Goal: Task Accomplishment & Management: Use online tool/utility

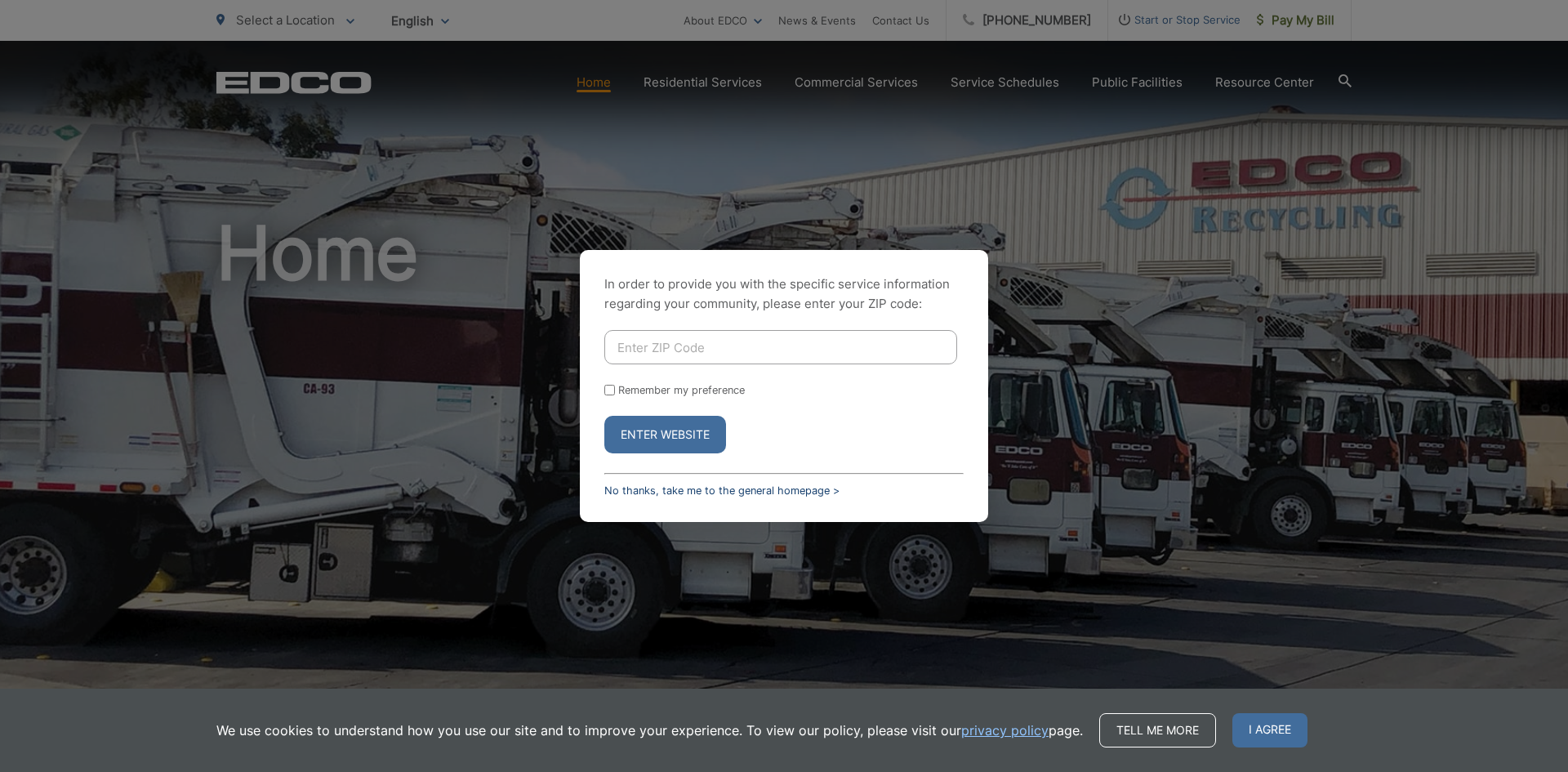
click at [660, 491] on link "No thanks, take me to the general homepage >" at bounding box center [722, 490] width 235 height 12
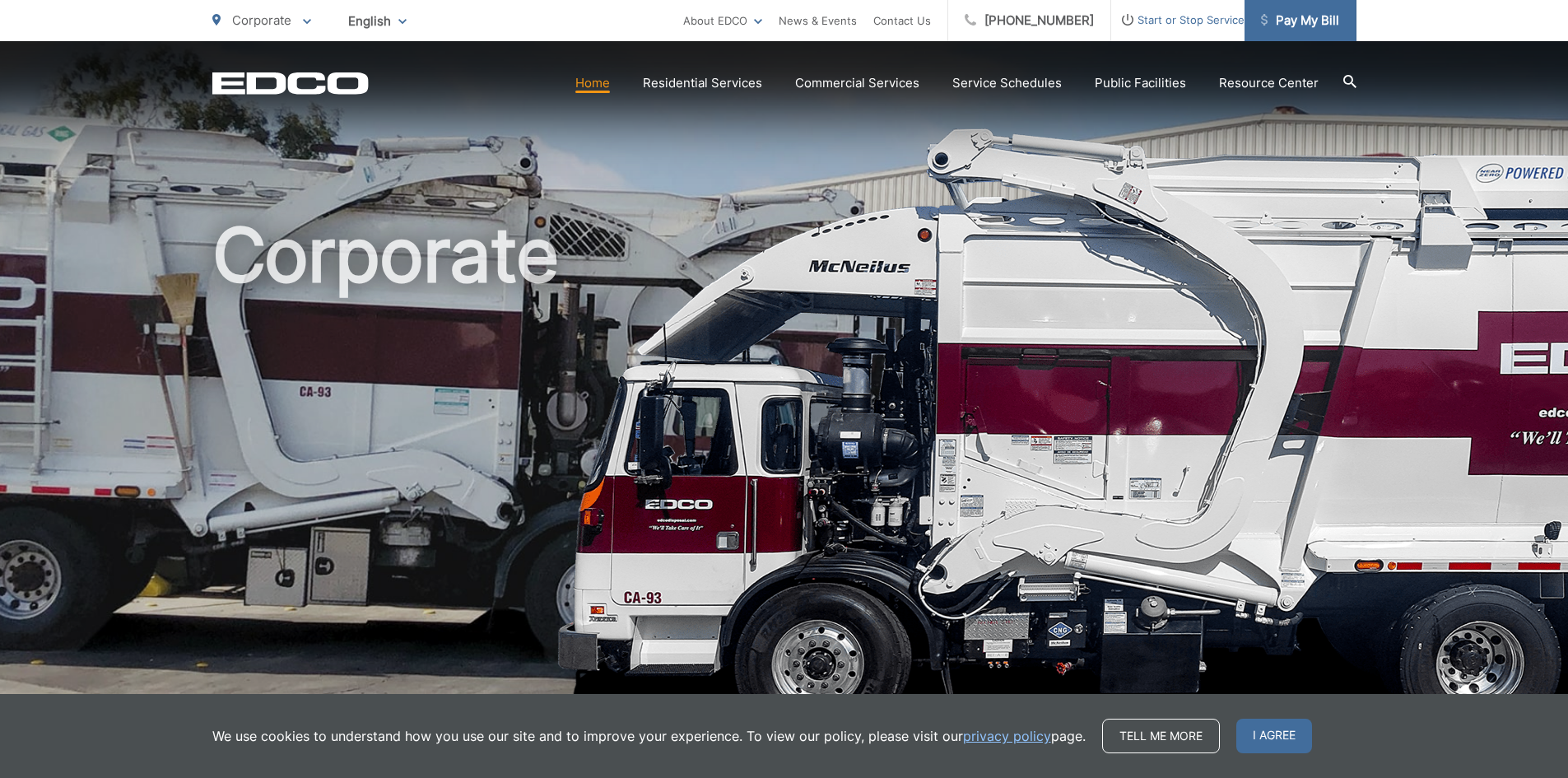
click at [1341, 33] on link "Pay My Bill" at bounding box center [1300, 20] width 112 height 41
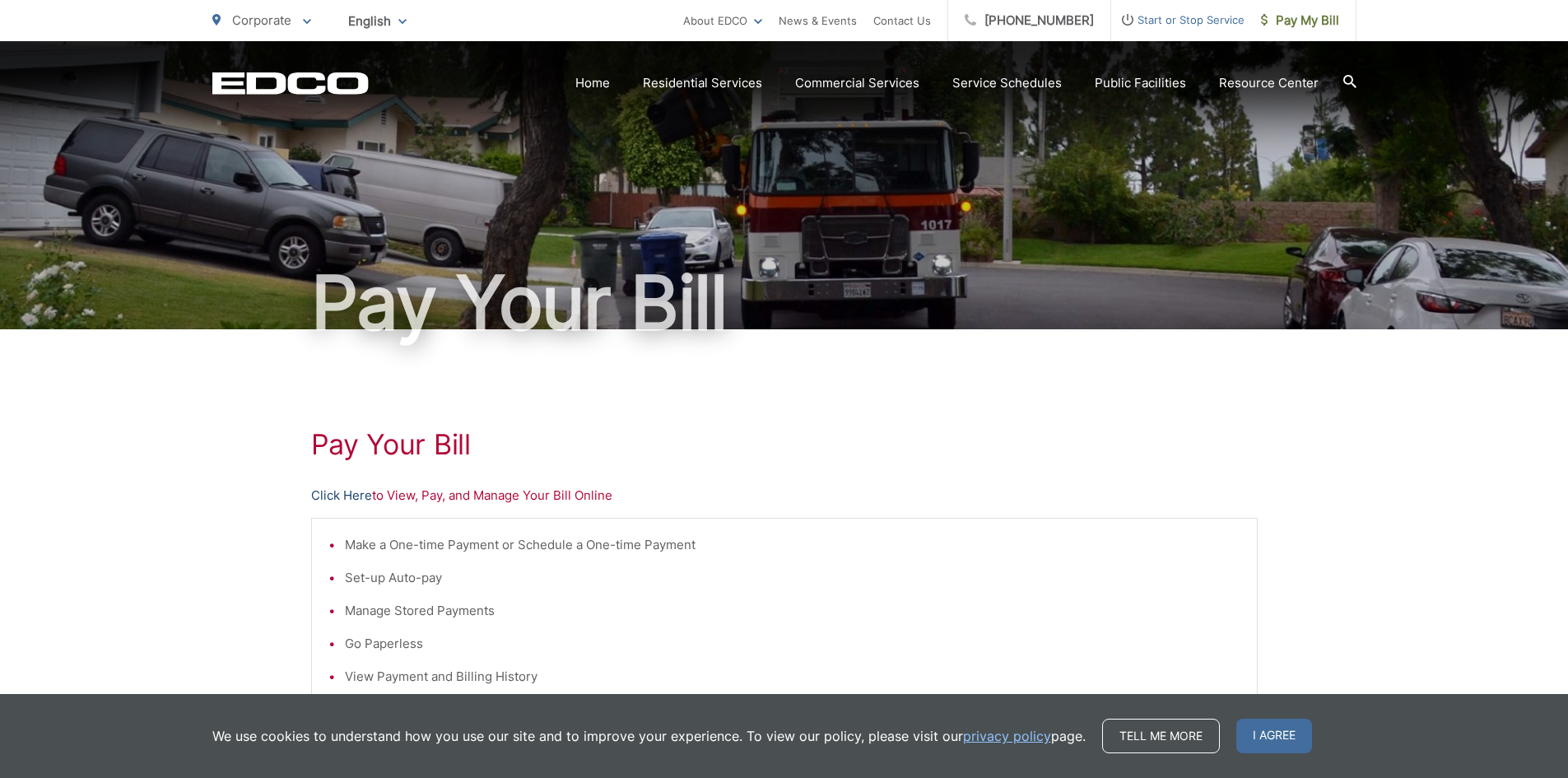
click at [342, 497] on link "Click Here" at bounding box center [342, 495] width 61 height 19
